Goal: Navigation & Orientation: Understand site structure

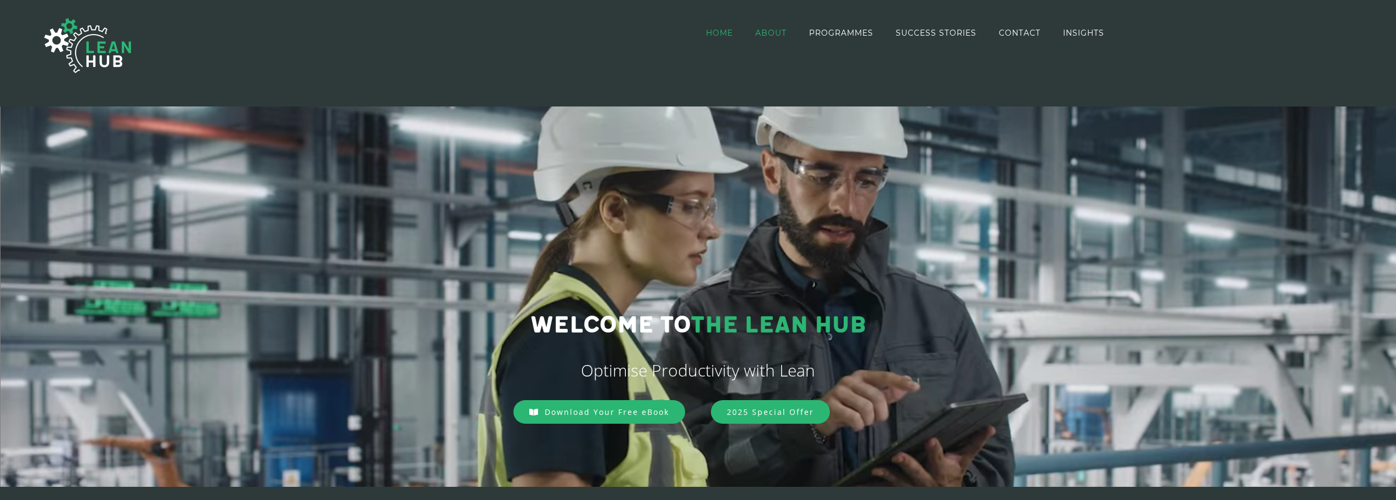
click at [772, 32] on span "ABOUT" at bounding box center [770, 33] width 31 height 8
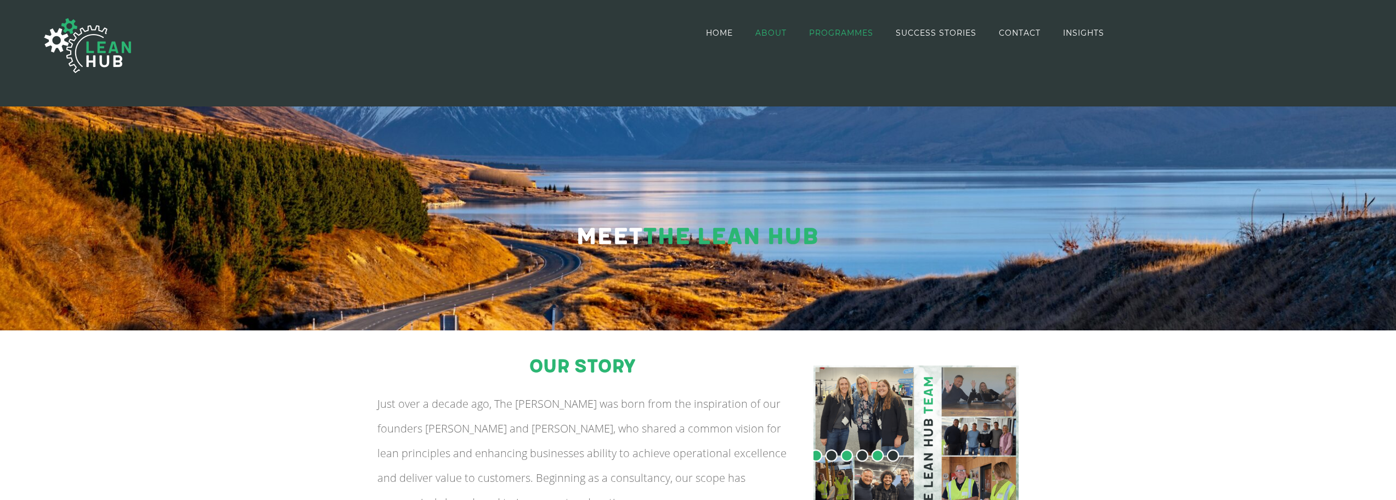
click at [831, 39] on link "PROGRAMMES" at bounding box center [841, 32] width 64 height 63
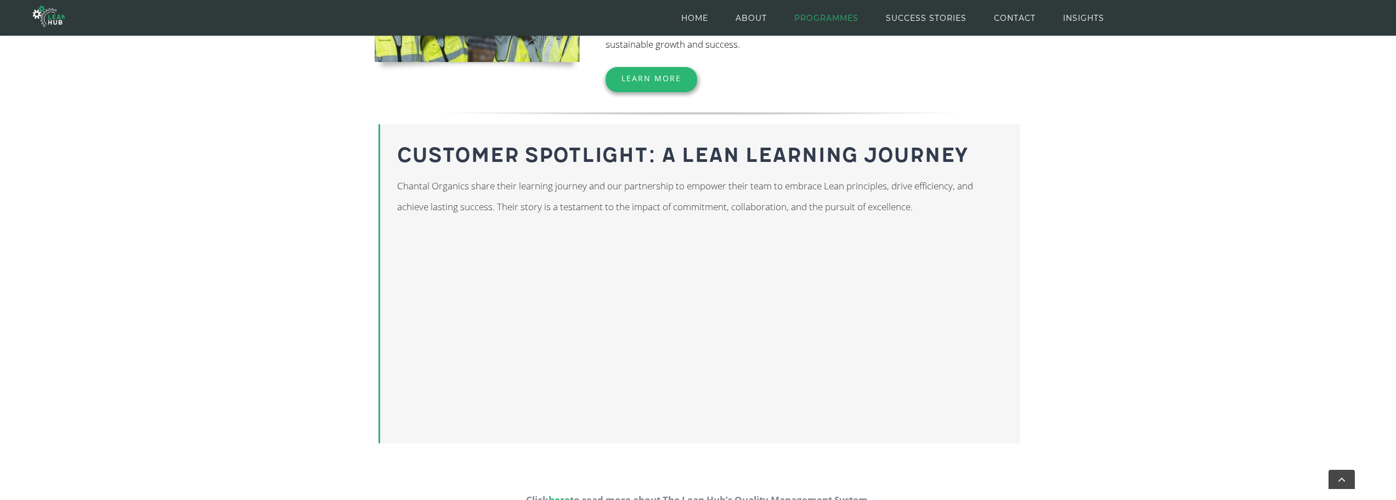
scroll to position [728, 0]
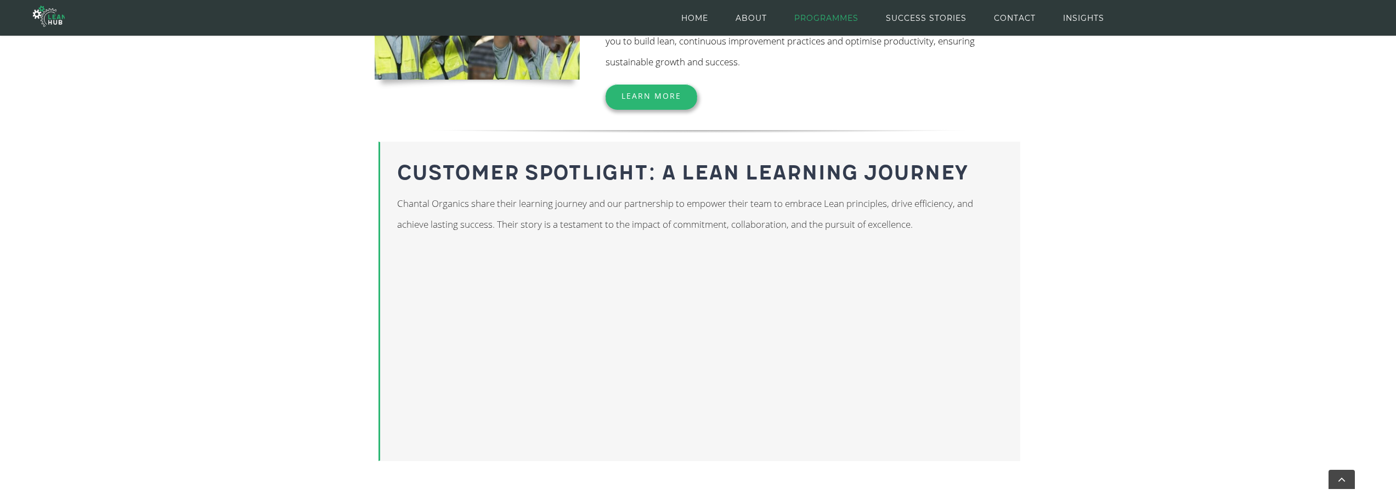
click at [1396, 302] on html "Skip to content HOME ABOUT PROGRAMMES SUCCESS STORIES CONTACT INSIGHTS HOME ABO…" at bounding box center [698, 130] width 1396 height 1716
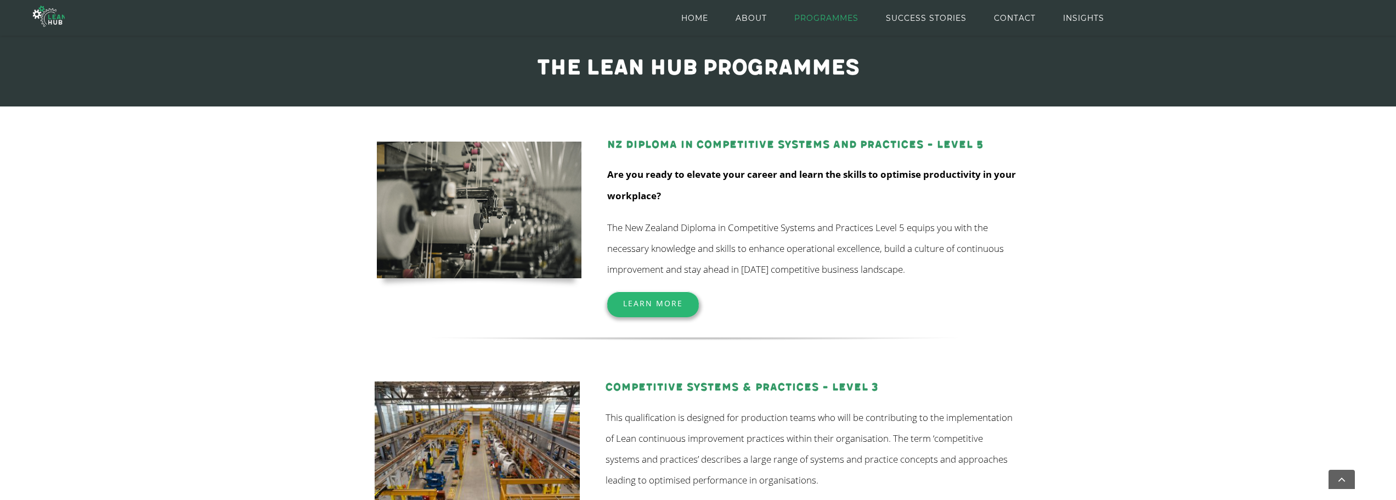
scroll to position [0, 0]
